Goal: Register for event/course

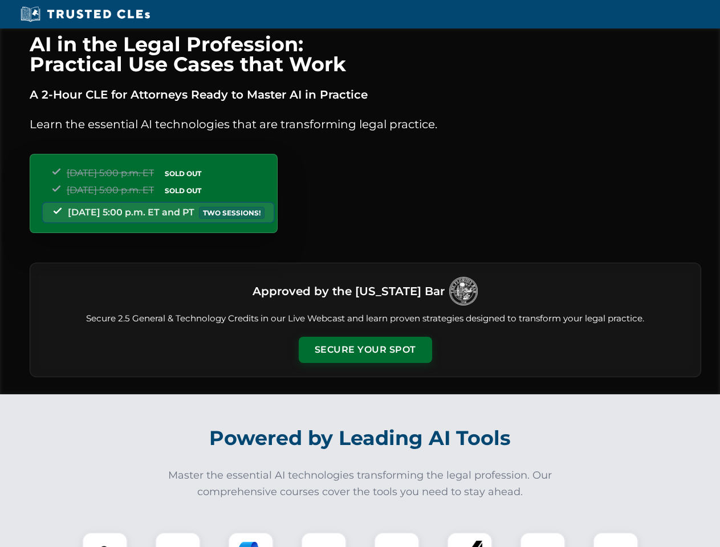
click at [365, 350] on button "Secure Your Spot" at bounding box center [365, 350] width 133 height 26
click at [105, 540] on img at bounding box center [104, 555] width 33 height 33
